Goal: Navigation & Orientation: Find specific page/section

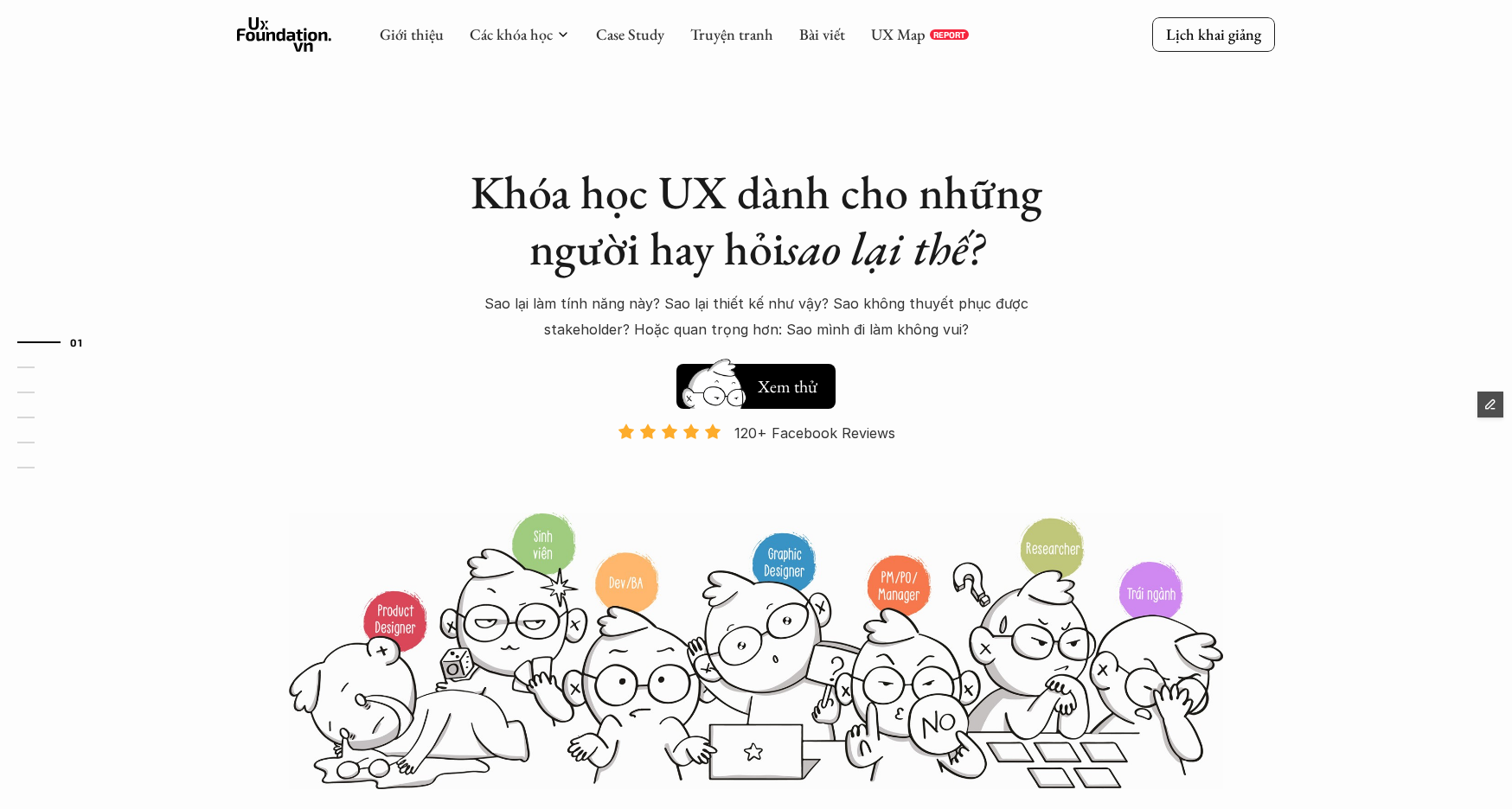
click at [728, 46] on div "Giới thiệu Các khóa học Case Study Truyện tranh Bài viết UX Map REPORT" at bounding box center [674, 35] width 589 height 35
click at [720, 39] on link "Truyện tranh" at bounding box center [731, 34] width 83 height 20
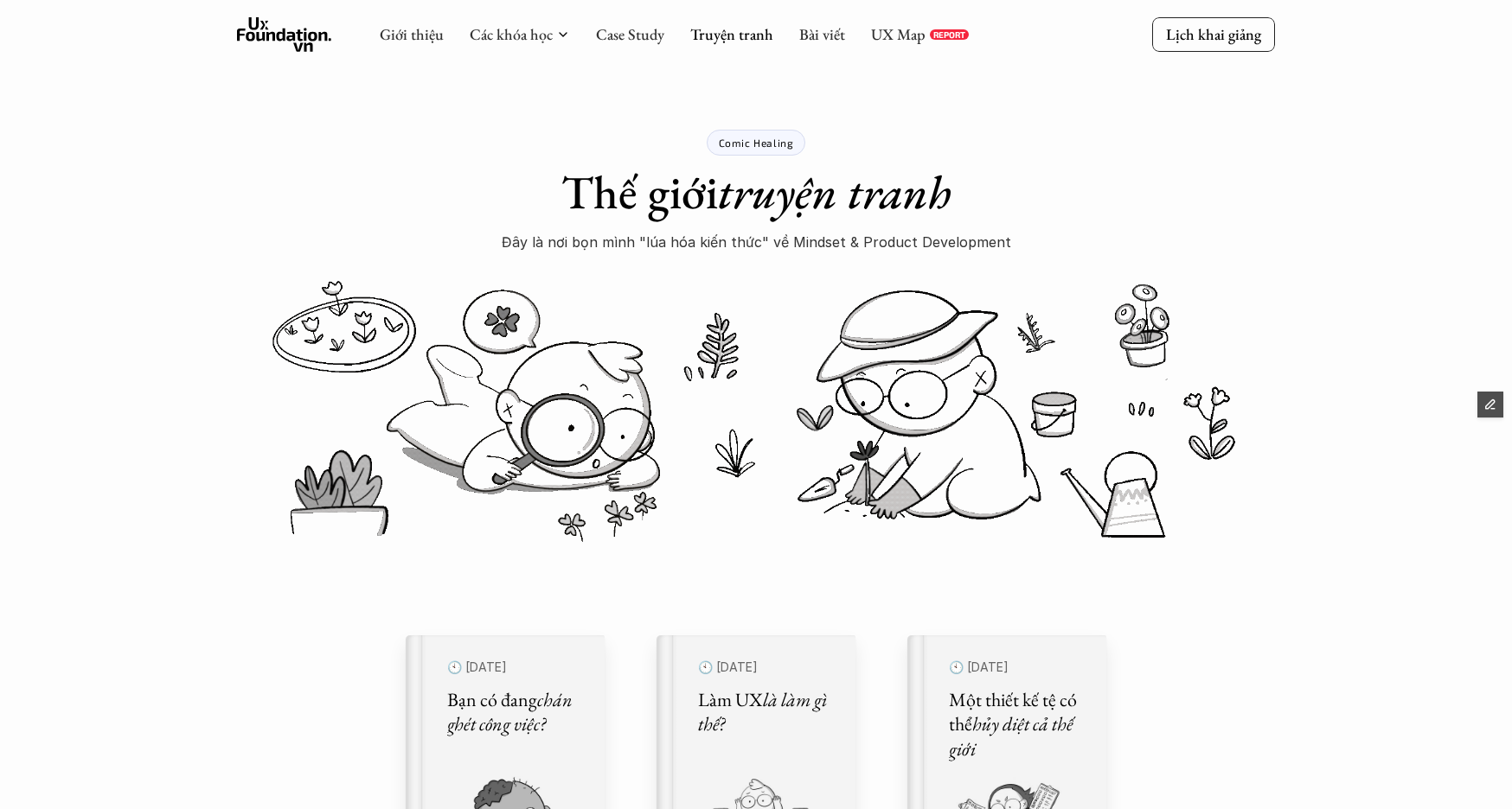
click at [308, 35] on icon at bounding box center [285, 35] width 95 height 35
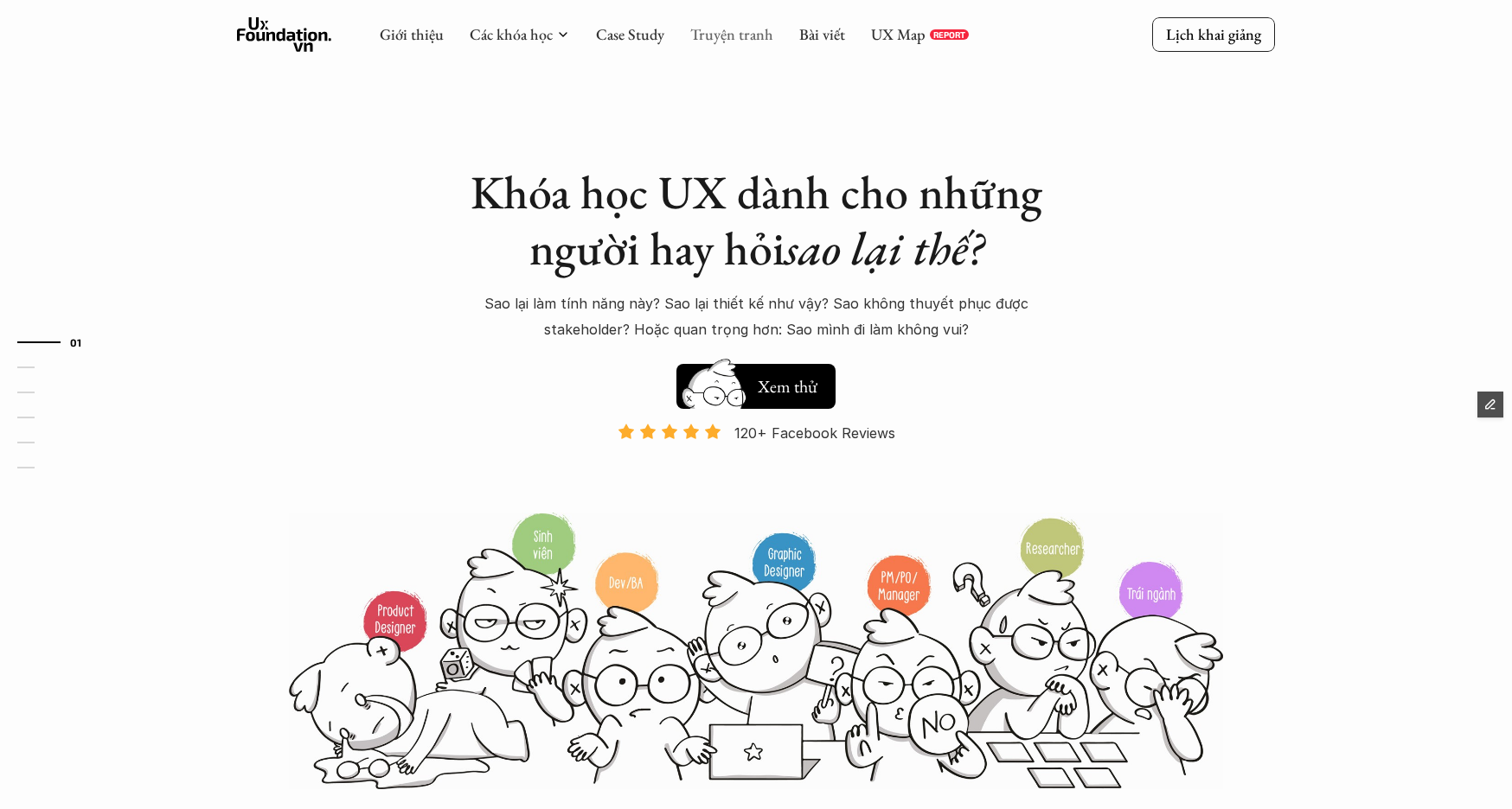
click at [721, 35] on link "Truyện tranh" at bounding box center [731, 34] width 83 height 20
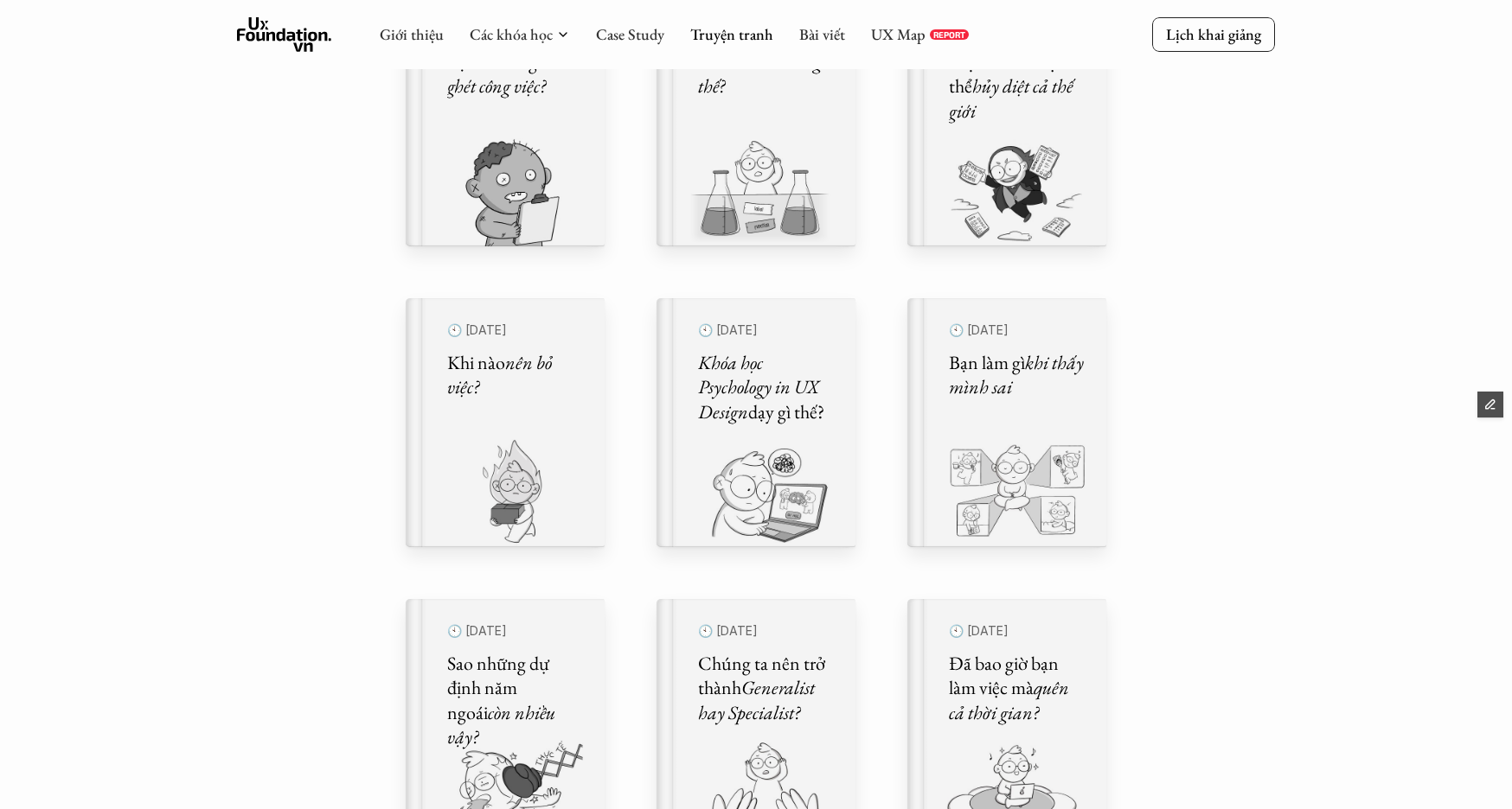
scroll to position [635, 0]
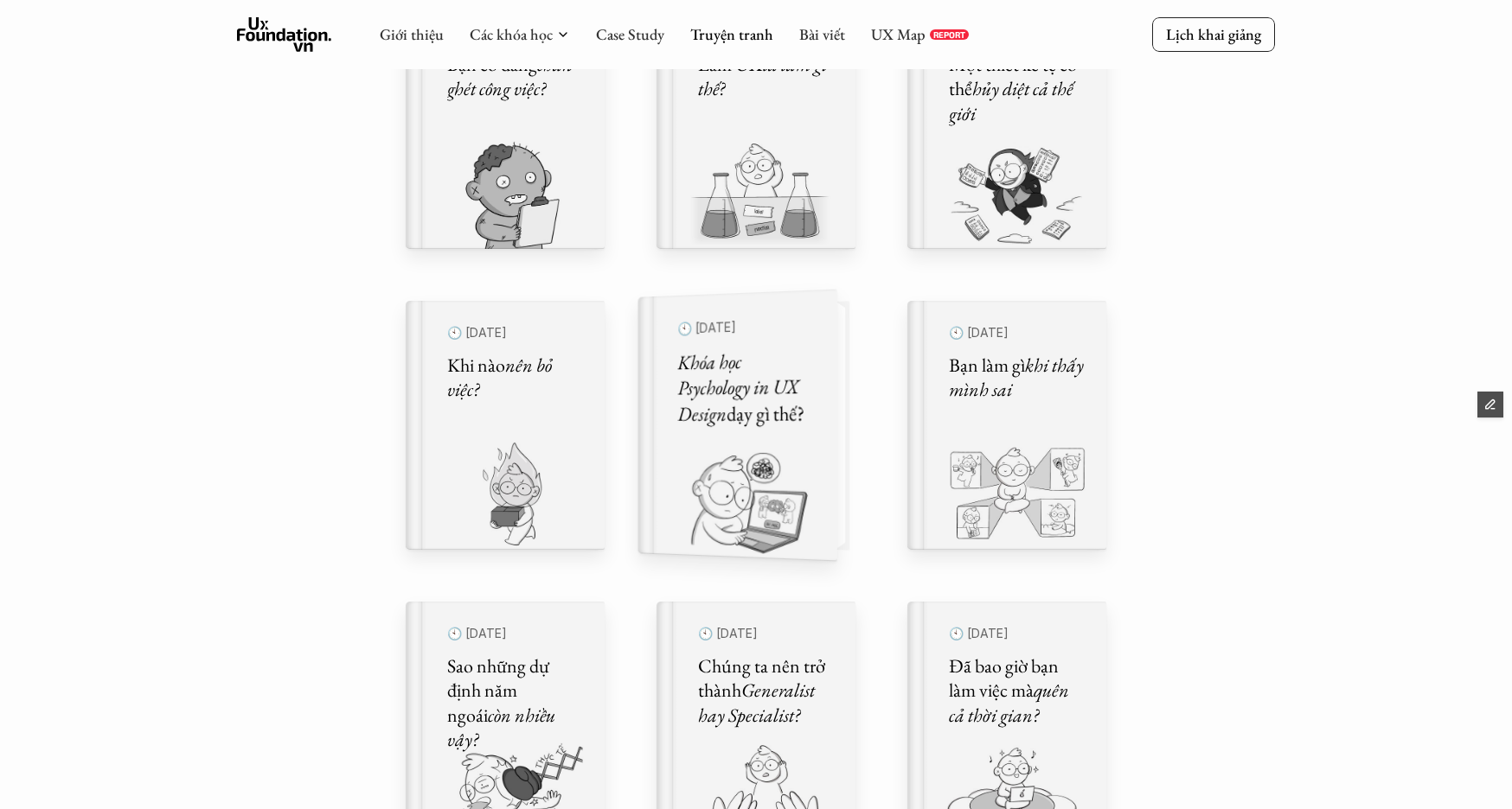
click at [761, 449] on img at bounding box center [727, 501] width 178 height 119
